Goal: Entertainment & Leisure: Consume media (video, audio)

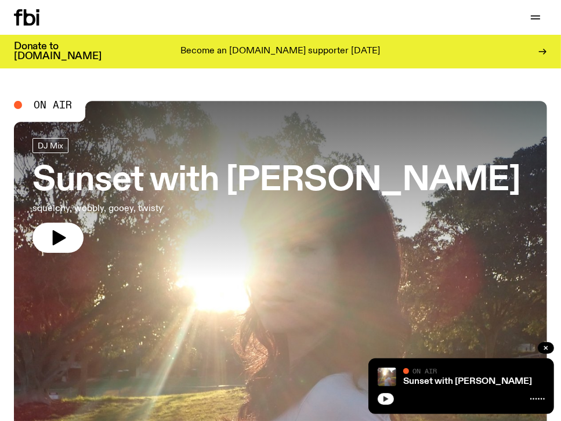
click at [384, 399] on icon "button" at bounding box center [386, 399] width 5 height 6
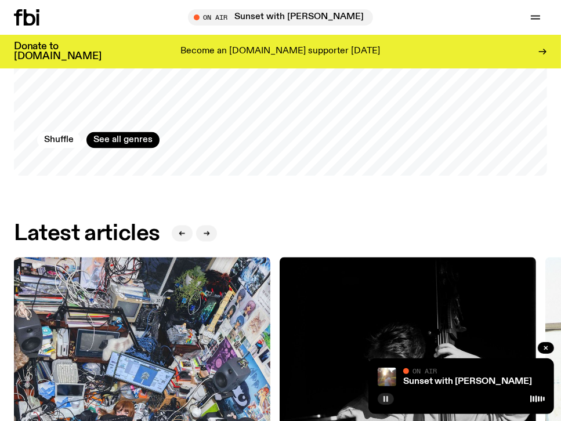
scroll to position [1335, 0]
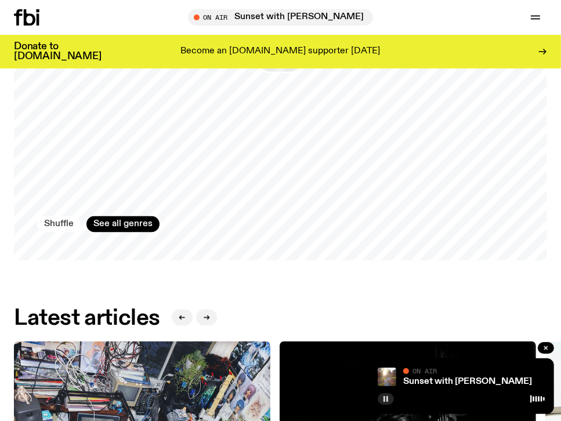
click at [65, 223] on button "Shuffle" at bounding box center [59, 224] width 44 height 16
click at [48, 230] on button "Shuffle" at bounding box center [59, 224] width 44 height 16
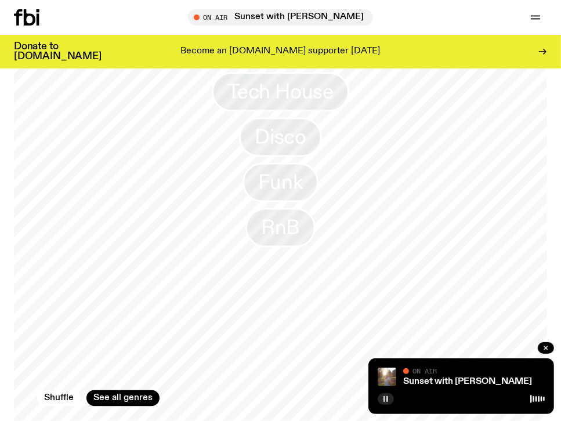
scroll to position [1393, 0]
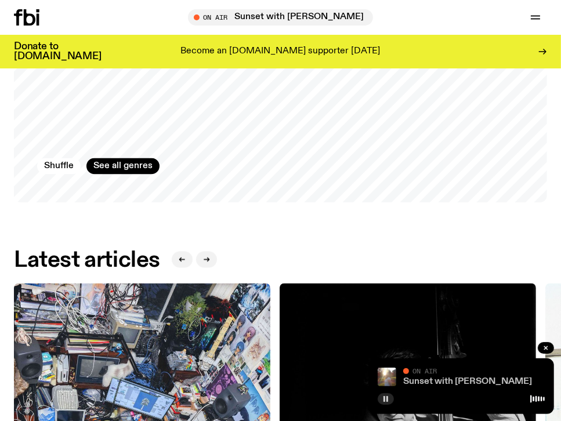
click at [468, 379] on link "Sunset with [PERSON_NAME]" at bounding box center [467, 381] width 129 height 9
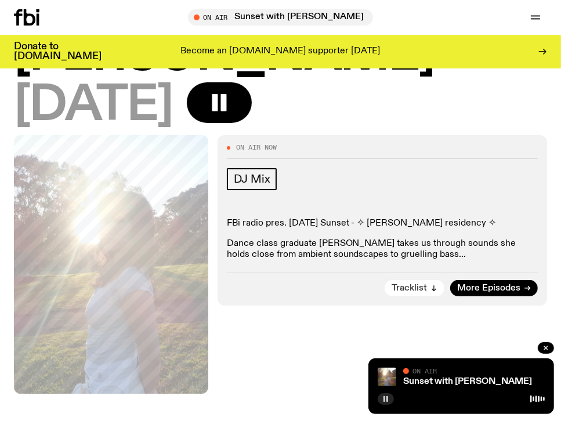
click at [423, 284] on span "Tracklist" at bounding box center [409, 288] width 35 height 9
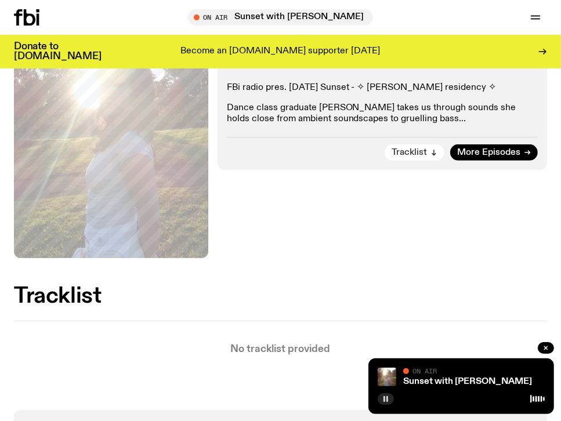
scroll to position [423, 0]
